Goal: Task Accomplishment & Management: Complete application form

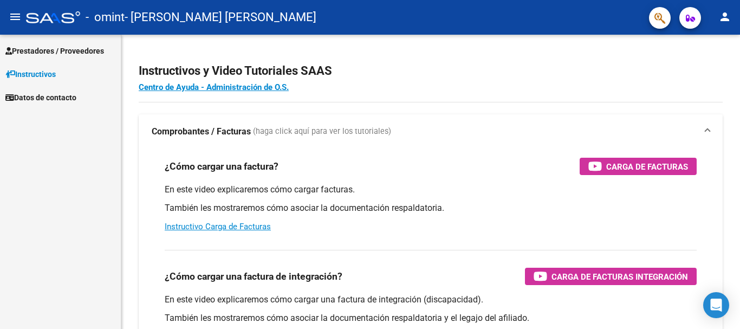
scroll to position [48, 0]
click at [59, 45] on span "Prestadores / Proveedores" at bounding box center [54, 51] width 99 height 12
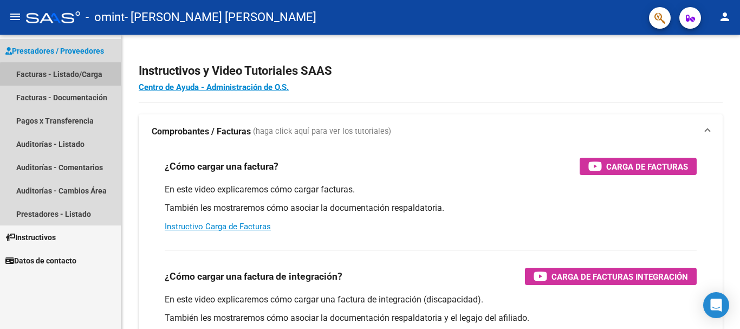
click at [68, 75] on link "Facturas - Listado/Carga" at bounding box center [60, 73] width 121 height 23
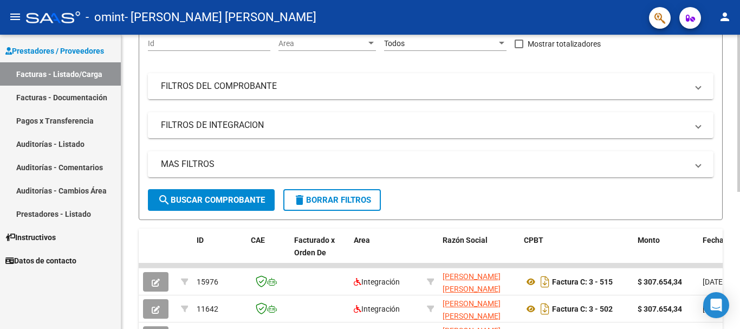
scroll to position [257, 0]
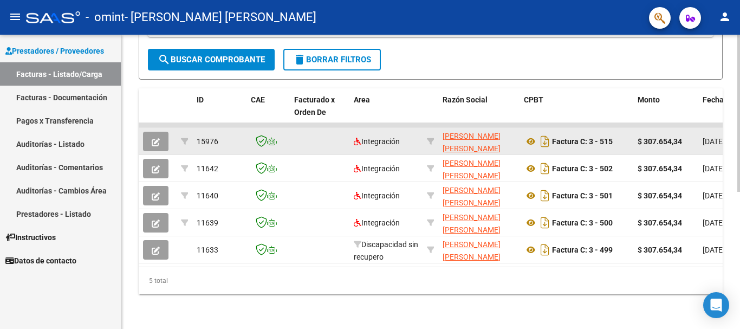
click at [169, 132] on div at bounding box center [157, 142] width 29 height 20
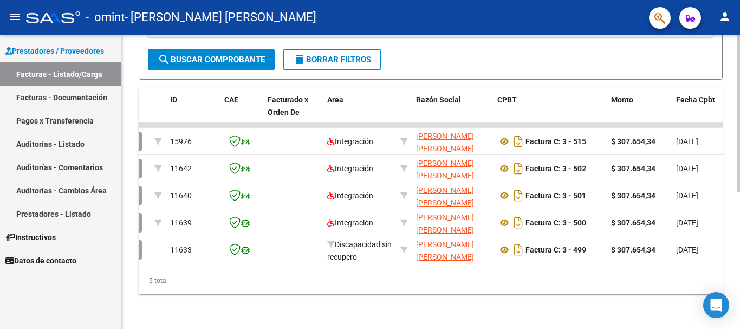
scroll to position [0, 0]
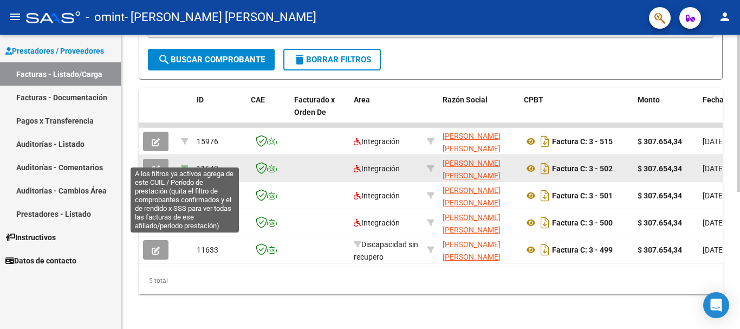
click at [184, 165] on icon at bounding box center [185, 169] width 8 height 8
type input "202506"
type input "27540201299"
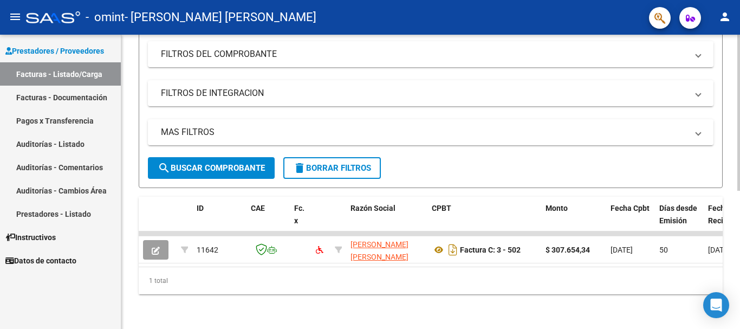
scroll to position [149, 0]
click at [87, 95] on link "Facturas - Documentación" at bounding box center [60, 97] width 121 height 23
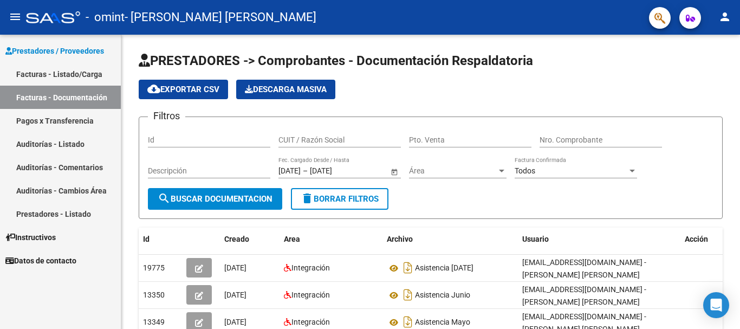
click at [84, 121] on link "Pagos x Transferencia" at bounding box center [60, 120] width 121 height 23
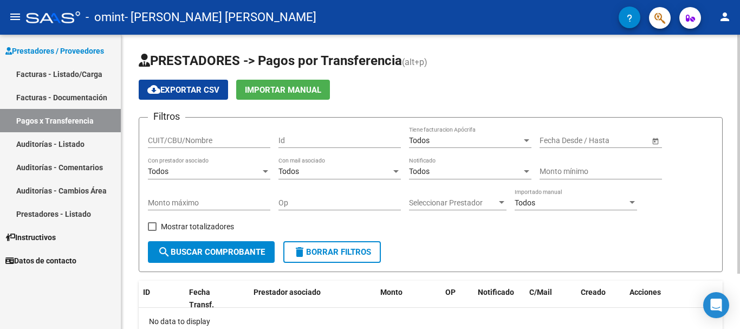
scroll to position [68, 0]
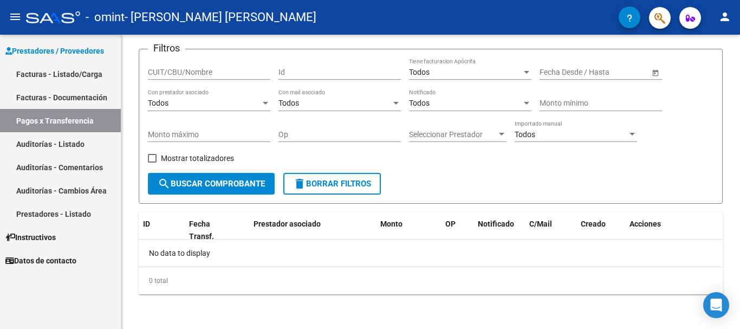
click at [61, 97] on link "Facturas - Documentación" at bounding box center [60, 97] width 121 height 23
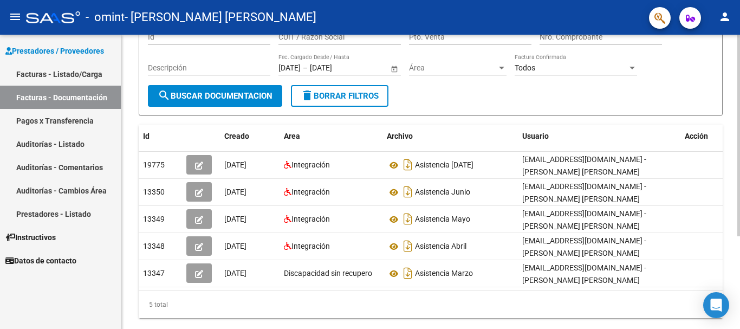
scroll to position [108, 0]
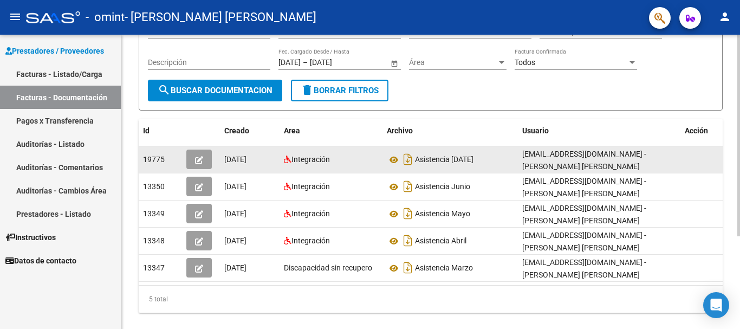
click at [195, 164] on span "button" at bounding box center [199, 159] width 8 height 10
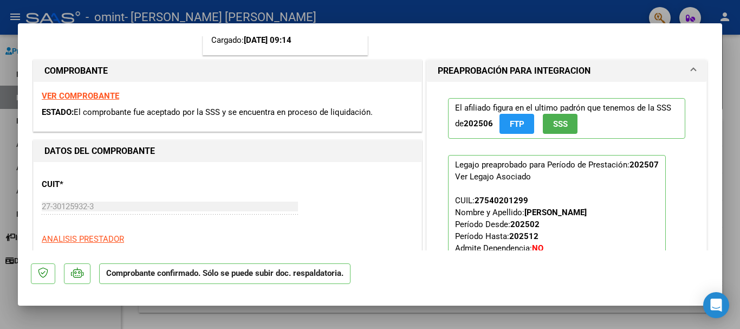
scroll to position [163, 0]
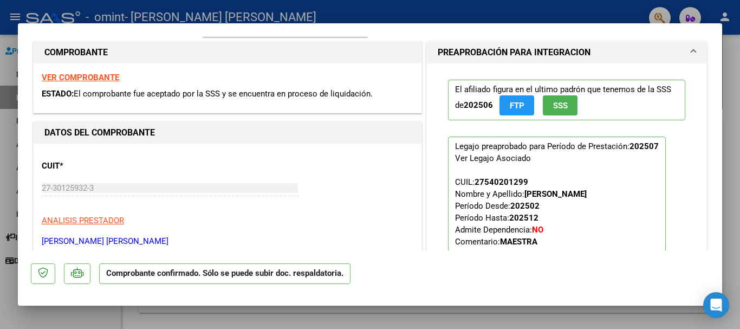
click at [737, 175] on div at bounding box center [370, 164] width 740 height 329
type input "$ 0,00"
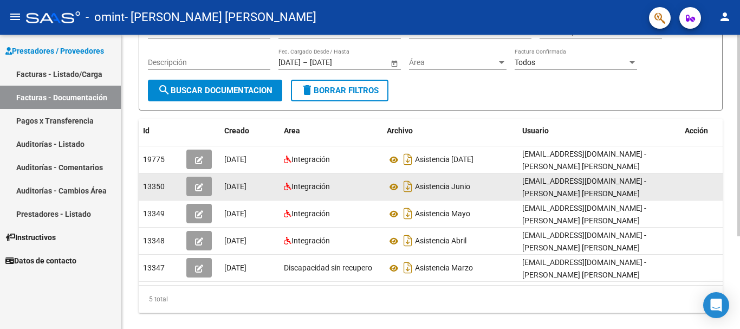
click at [204, 188] on button "button" at bounding box center [198, 187] width 25 height 20
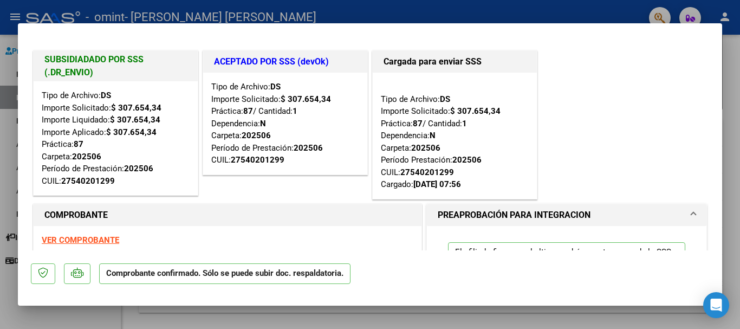
scroll to position [54, 0]
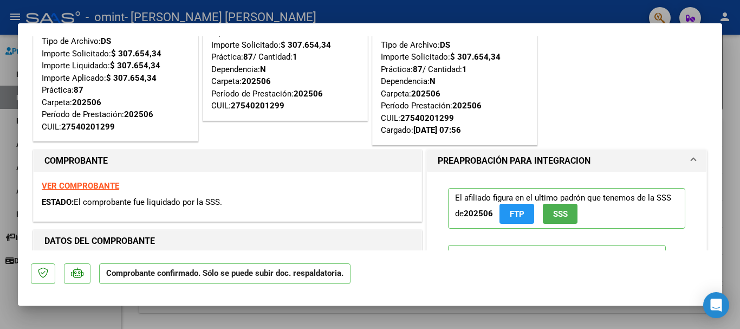
click at [734, 119] on div at bounding box center [370, 164] width 740 height 329
type input "$ 0,00"
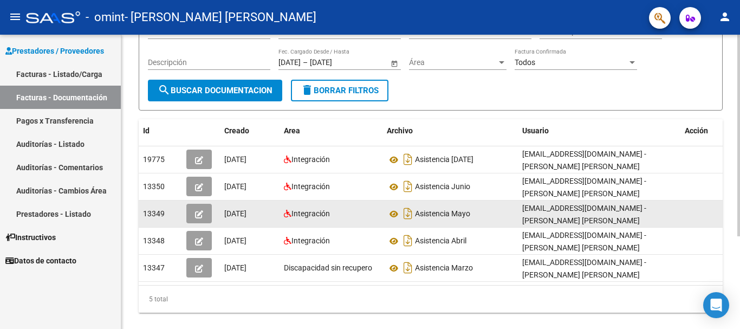
click at [209, 209] on button "button" at bounding box center [198, 214] width 25 height 20
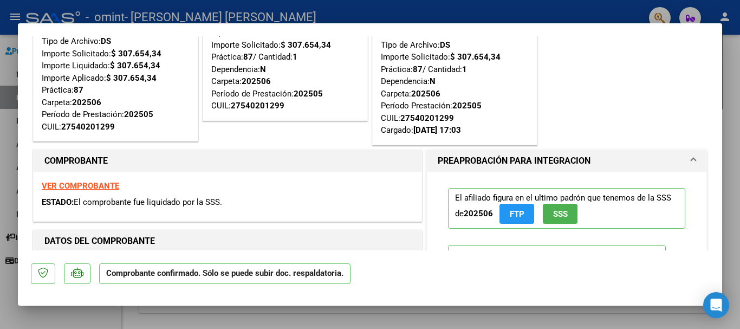
click at [738, 125] on div at bounding box center [370, 164] width 740 height 329
type input "$ 0,00"
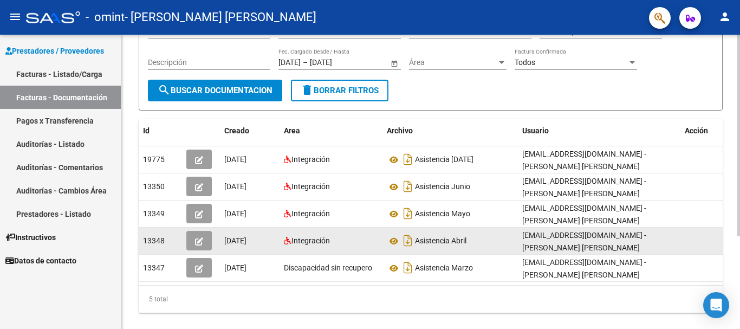
click at [201, 239] on icon "button" at bounding box center [199, 241] width 8 height 8
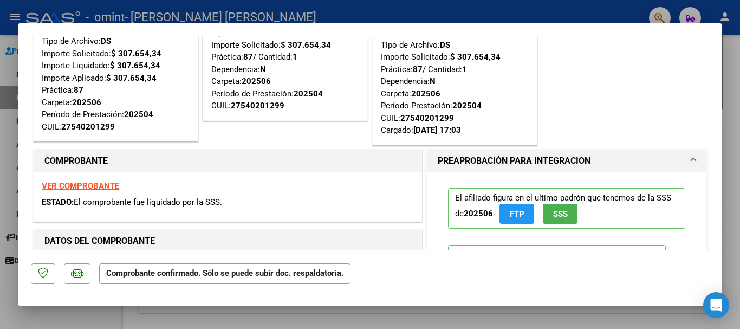
click at [739, 158] on div at bounding box center [370, 164] width 740 height 329
type input "$ 0,00"
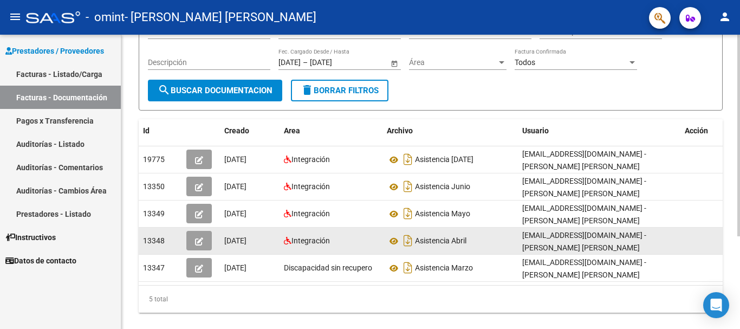
click at [200, 247] on button "button" at bounding box center [198, 241] width 25 height 20
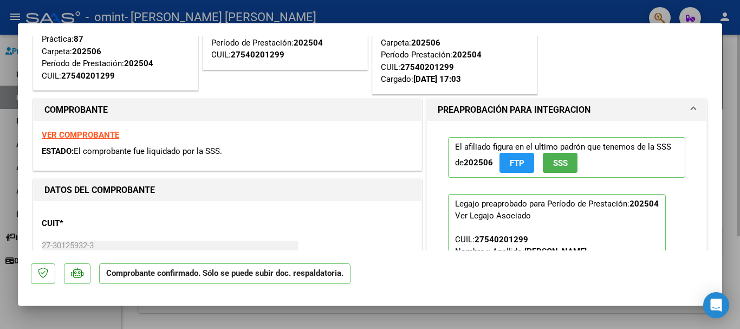
scroll to position [108, 0]
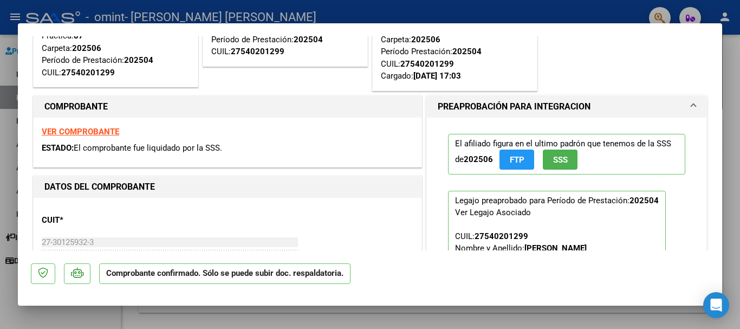
click at [734, 134] on div at bounding box center [370, 164] width 740 height 329
type input "$ 0,00"
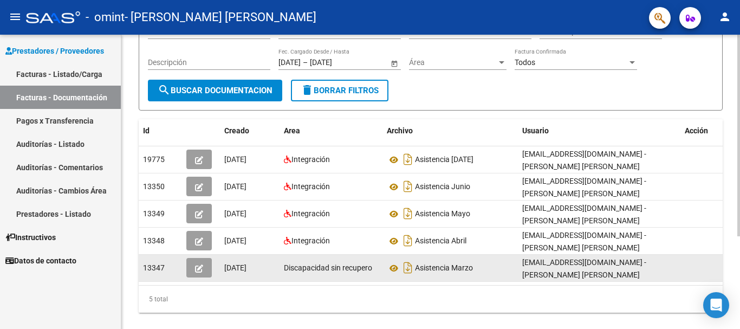
click at [192, 270] on button "button" at bounding box center [198, 268] width 25 height 20
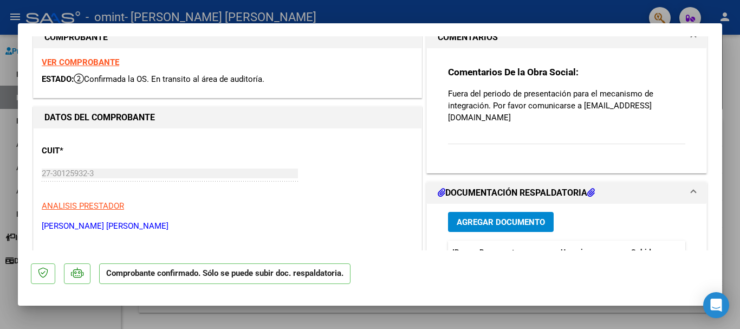
scroll to position [0, 0]
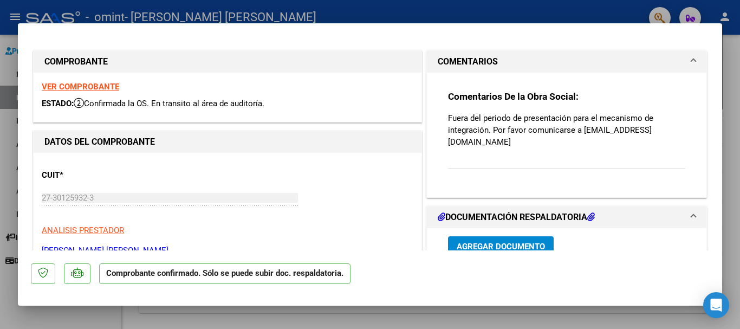
click at [740, 94] on div at bounding box center [370, 164] width 740 height 329
type input "$ 0,00"
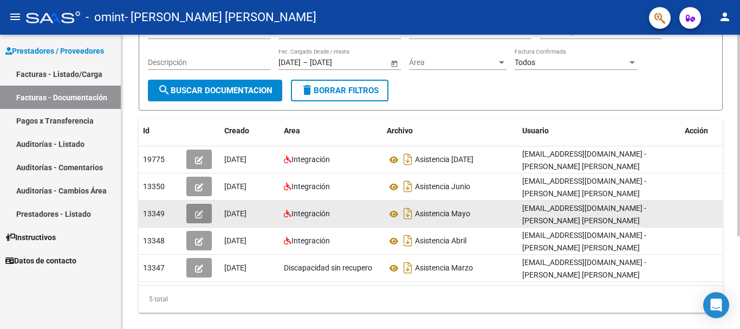
click at [193, 212] on button "button" at bounding box center [198, 214] width 25 height 20
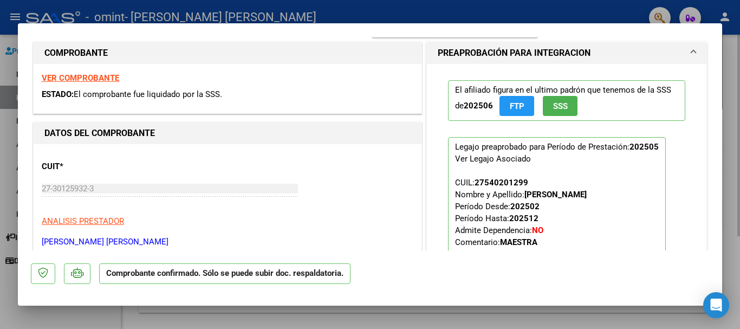
scroll to position [163, 0]
